Goal: Task Accomplishment & Management: Manage account settings

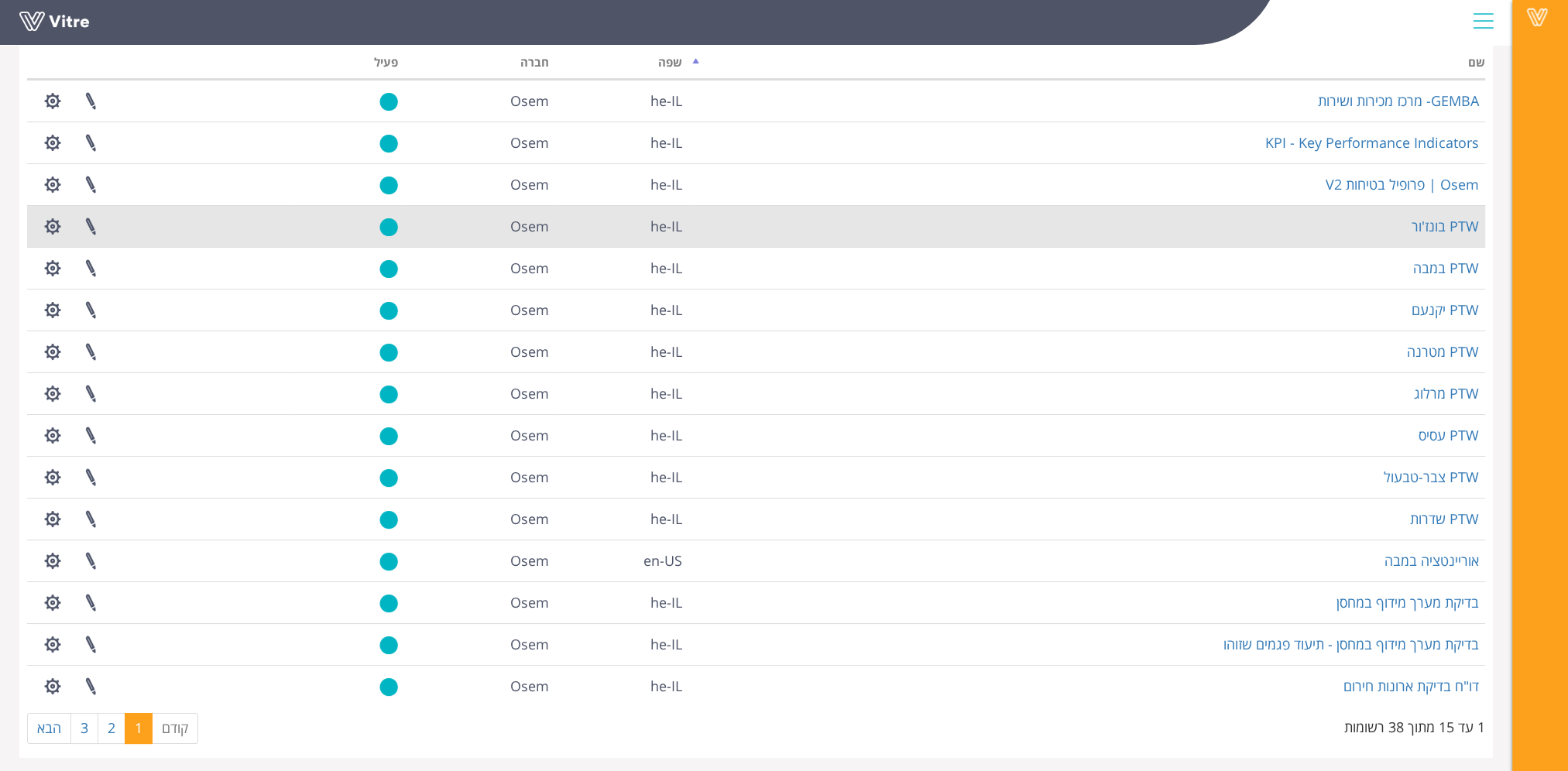
scroll to position [120, 0]
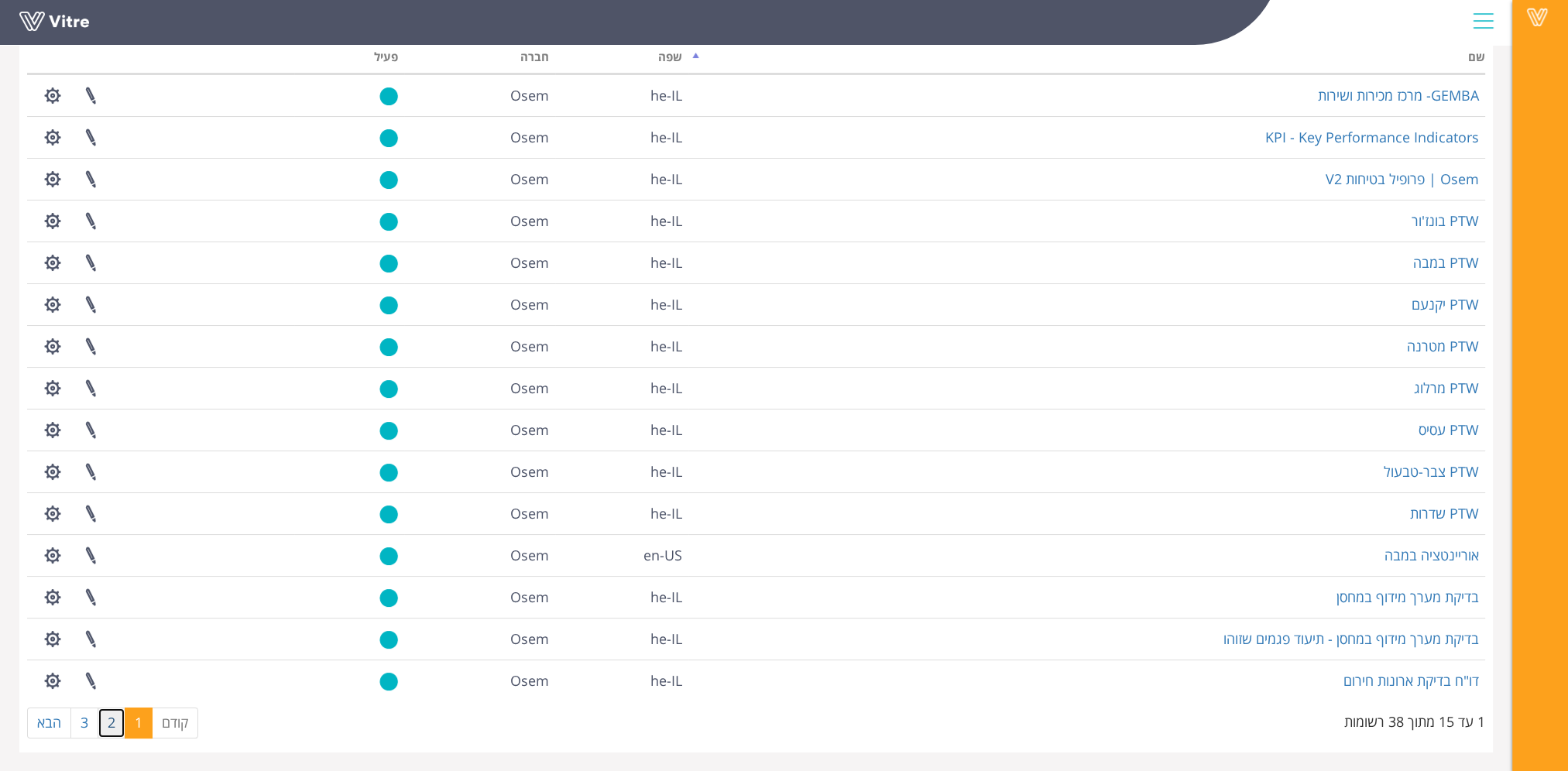
click at [113, 719] on link "2" at bounding box center [111, 723] width 28 height 31
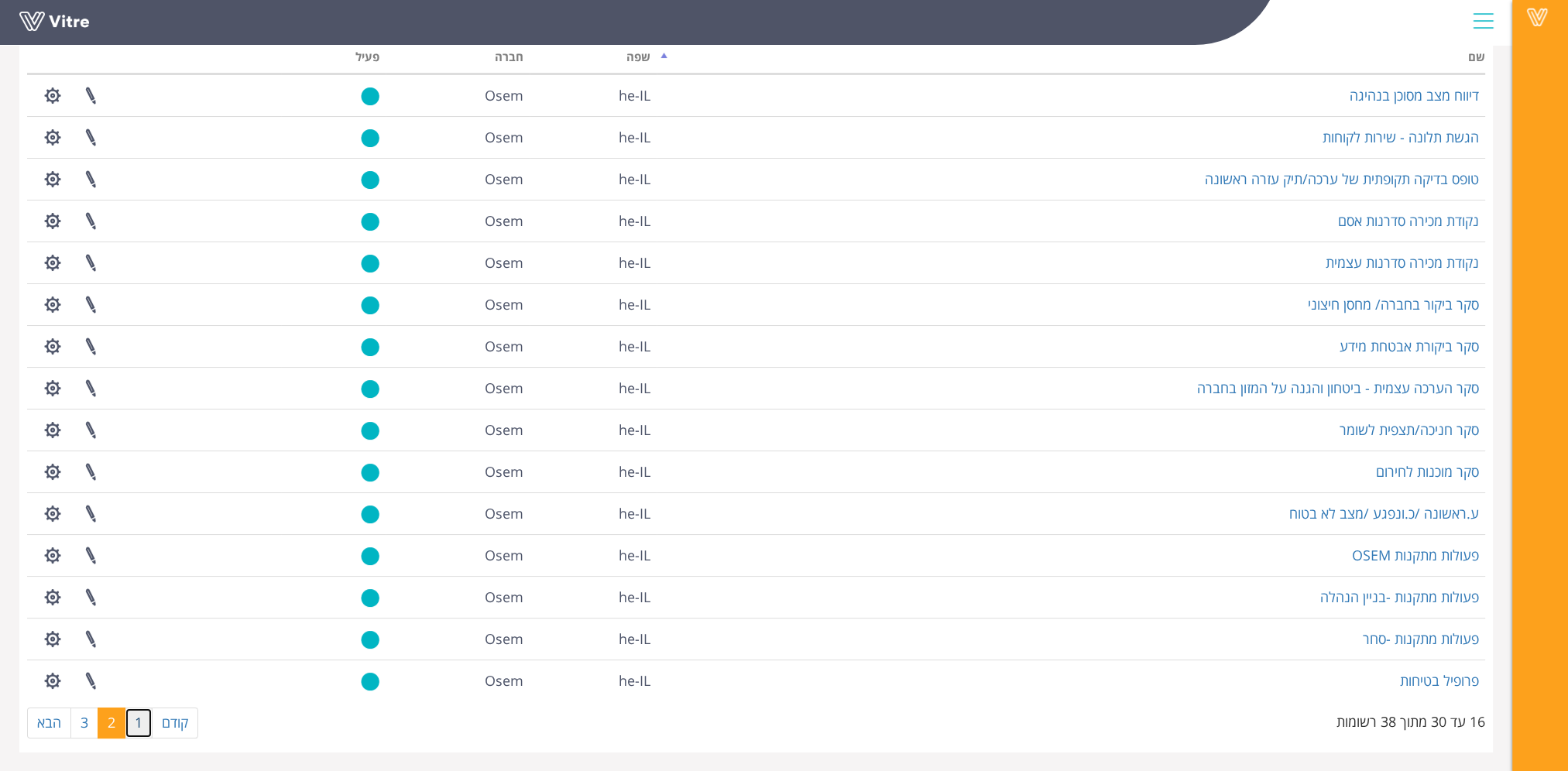
click at [136, 722] on link "1" at bounding box center [138, 723] width 28 height 31
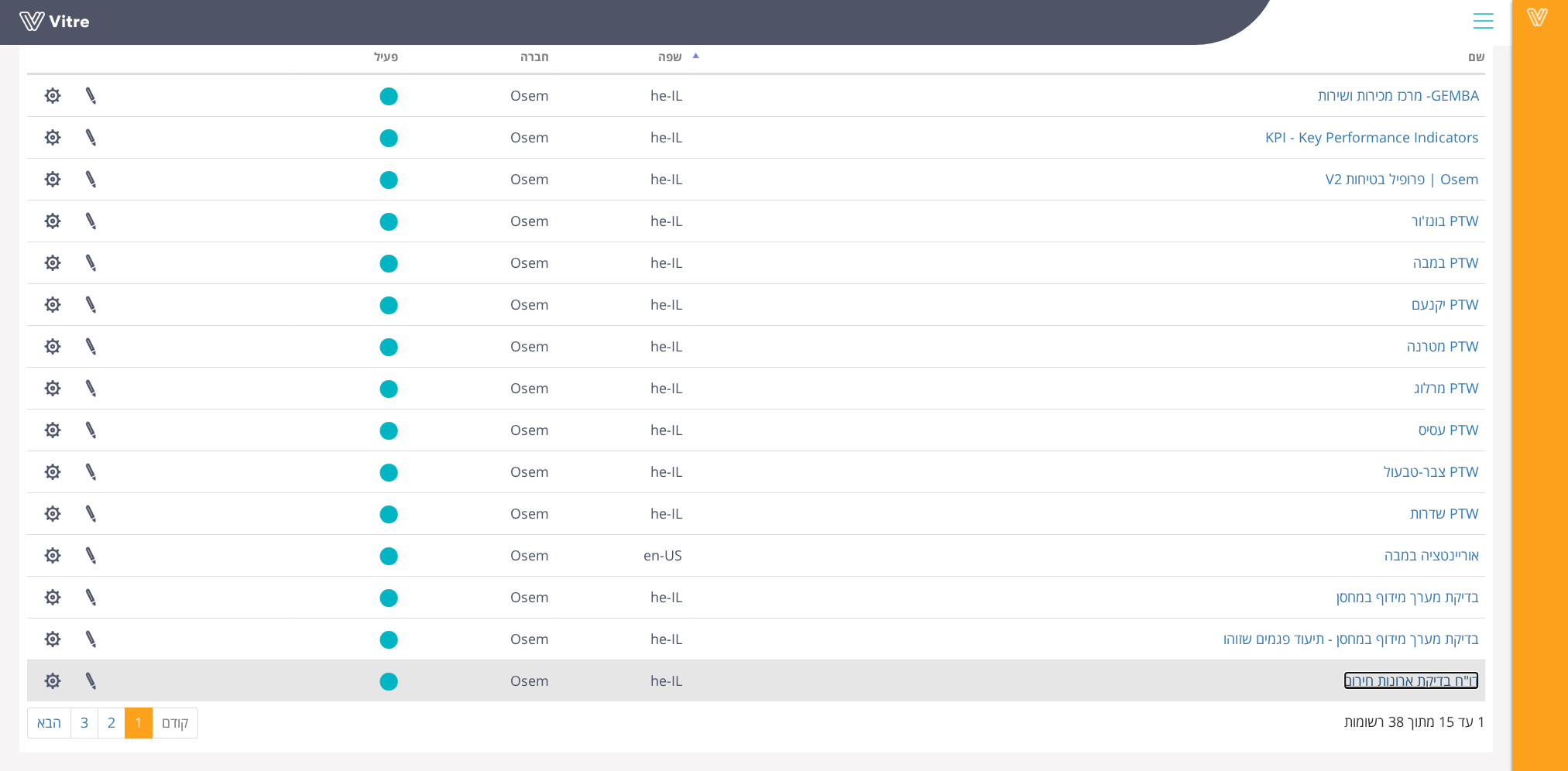
click at [1385, 683] on link "דו"ח בדיקת ארונות חירום" at bounding box center [1410, 680] width 136 height 18
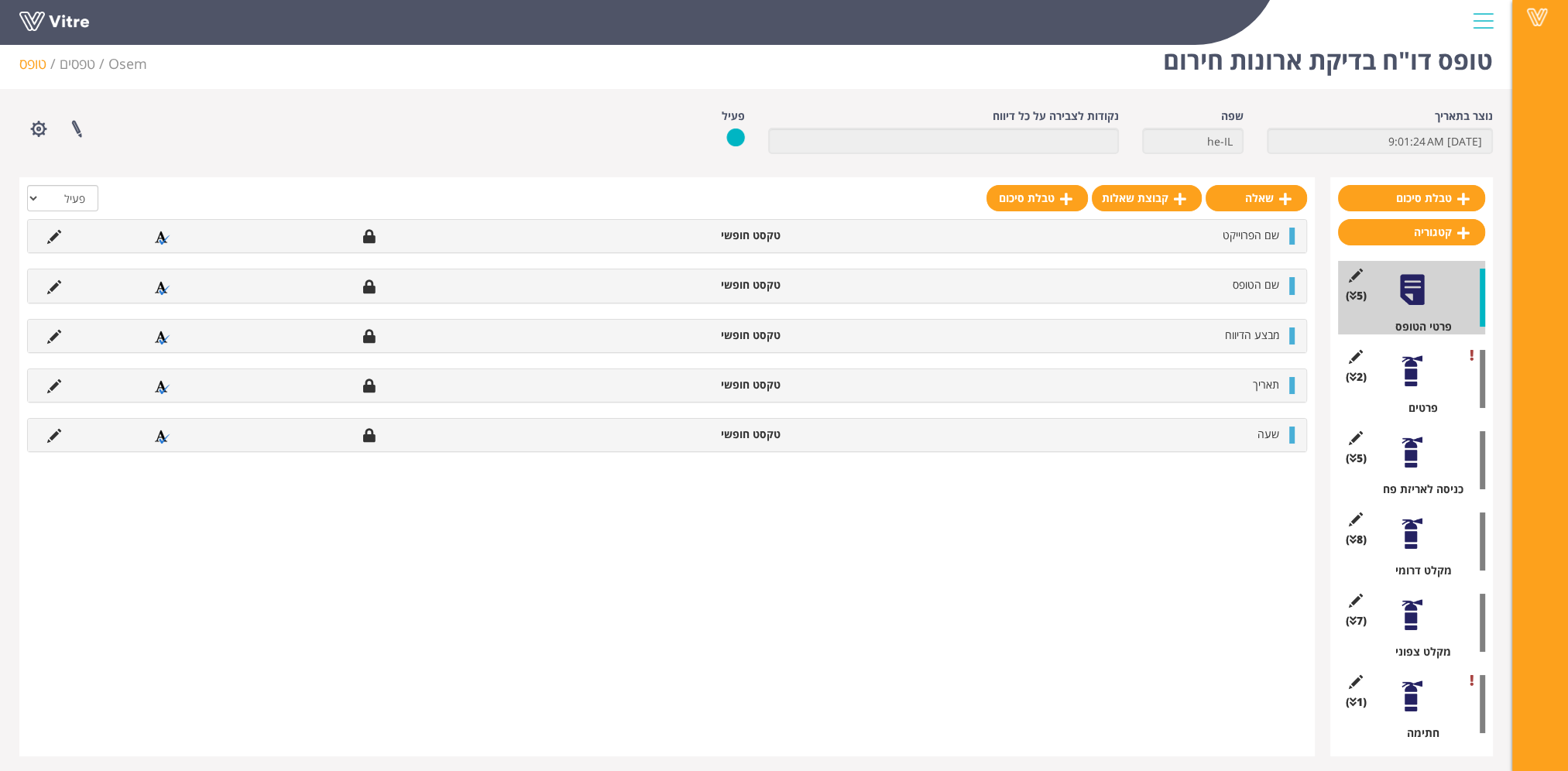
scroll to position [19, 0]
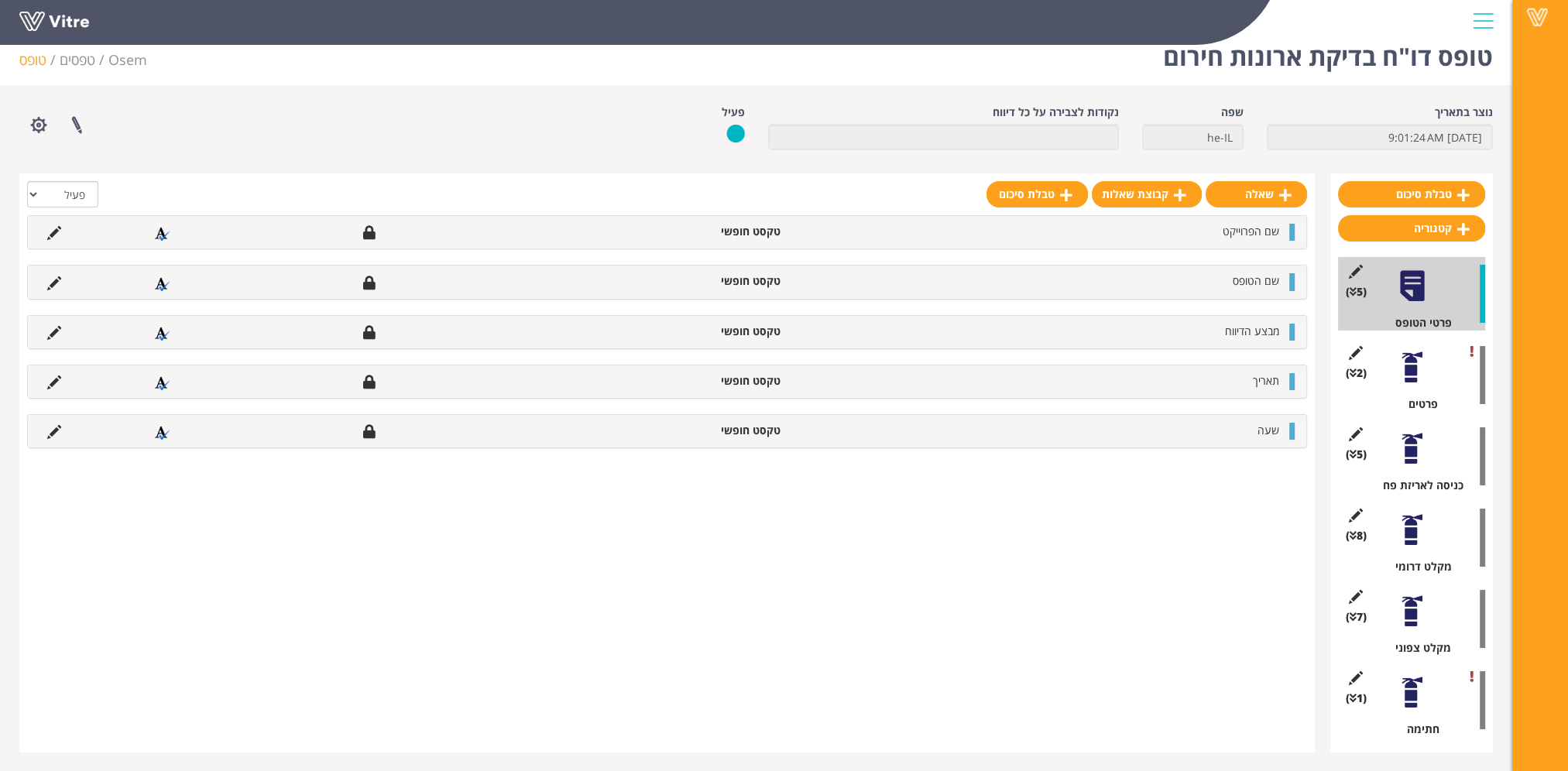
click at [1406, 625] on div at bounding box center [1412, 611] width 35 height 35
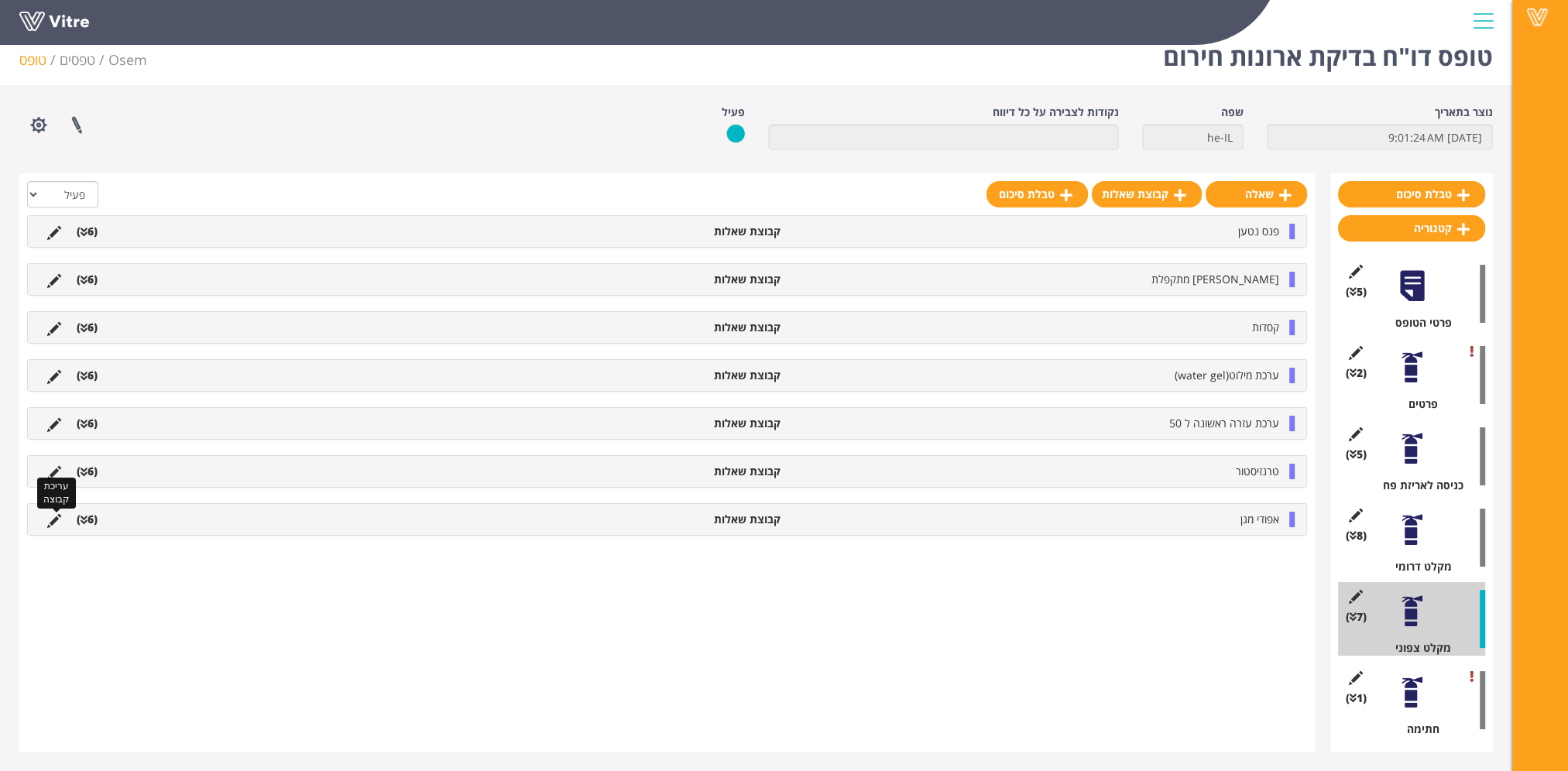
click at [53, 515] on icon at bounding box center [54, 521] width 14 height 14
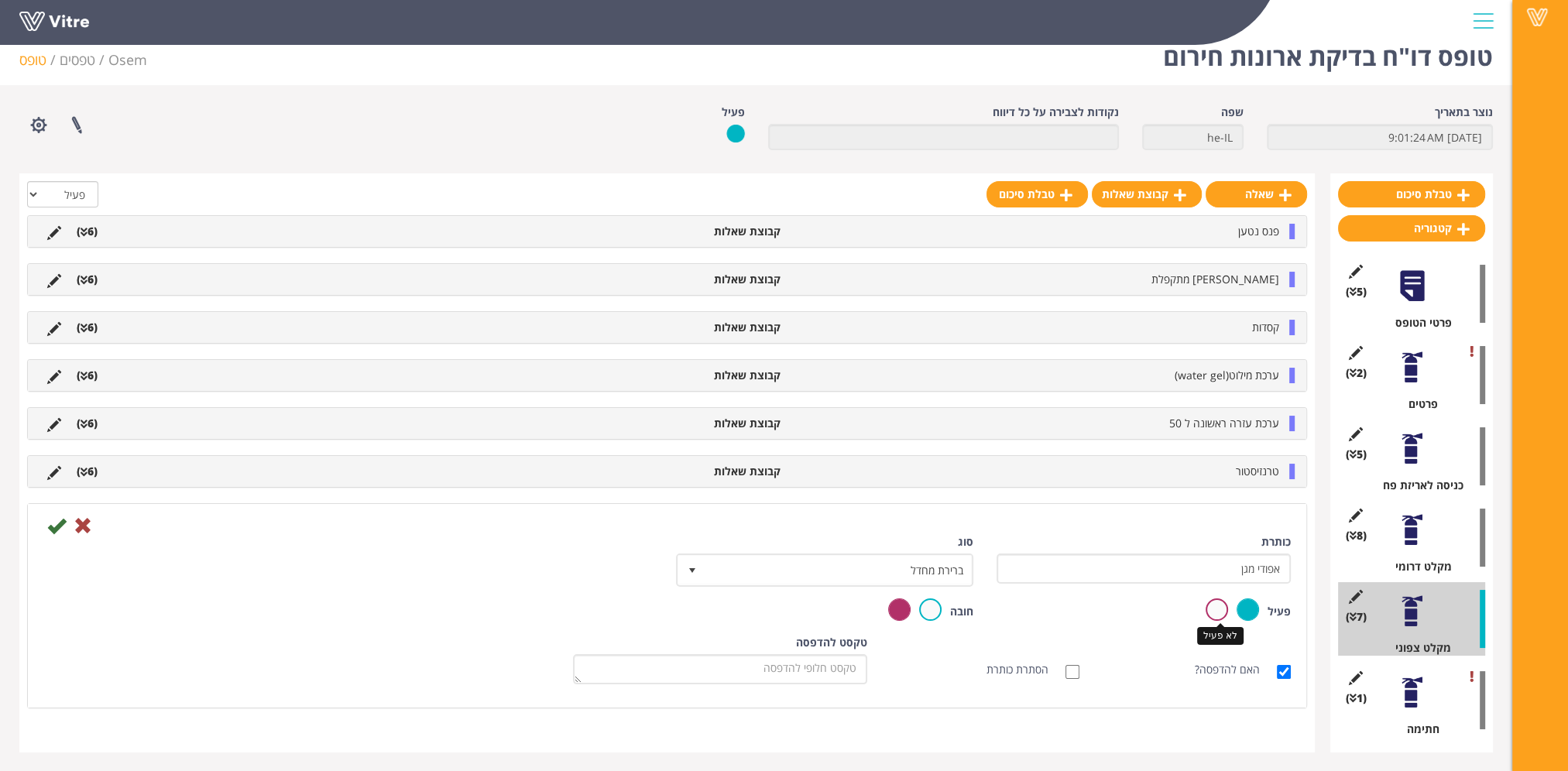
click at [1222, 614] on label at bounding box center [1216, 609] width 23 height 23
click at [0, 0] on input "radio" at bounding box center [0, 0] width 0 height 0
click at [58, 527] on icon at bounding box center [57, 526] width 18 height 18
